Goal: Information Seeking & Learning: Learn about a topic

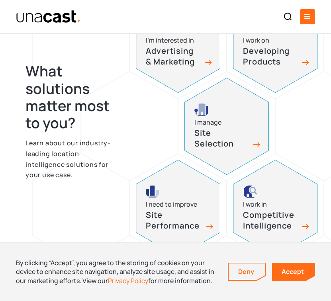
scroll to position [366, 0]
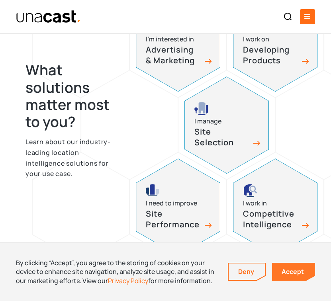
click at [293, 278] on link "Accept" at bounding box center [293, 272] width 43 height 18
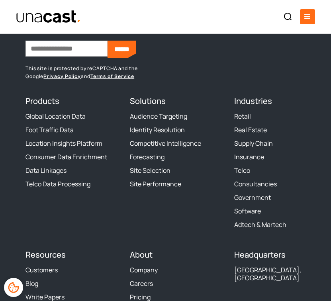
scroll to position [2459, 0]
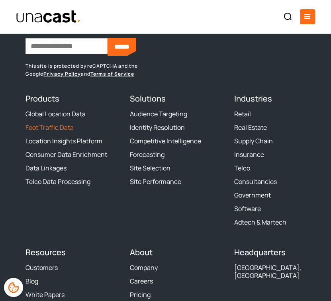
click at [58, 126] on link "Foot Traffic Data" at bounding box center [50, 128] width 48 height 8
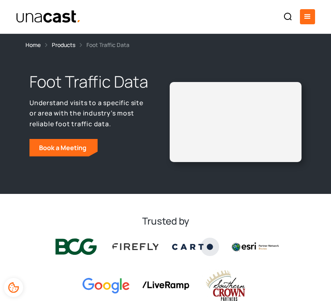
click at [51, 16] on img "home" at bounding box center [48, 17] width 65 height 14
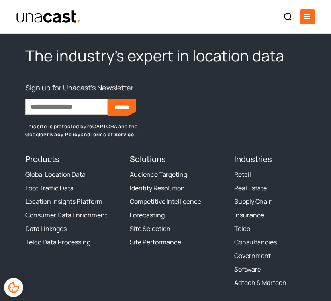
scroll to position [2398, 0]
